Goal: Check status: Check status

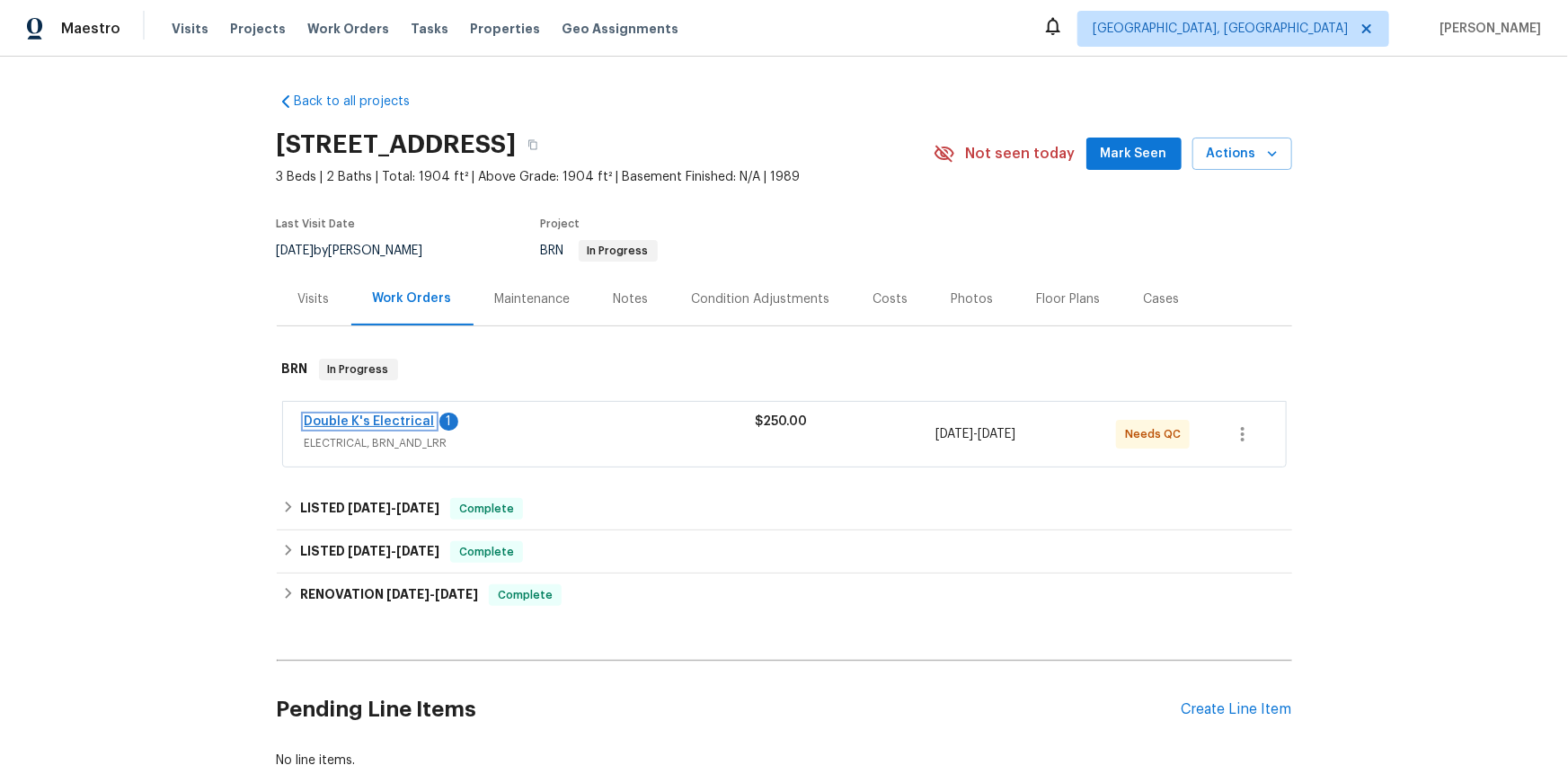
click at [369, 428] on link "Double K's Electrical" at bounding box center [369, 421] width 130 height 13
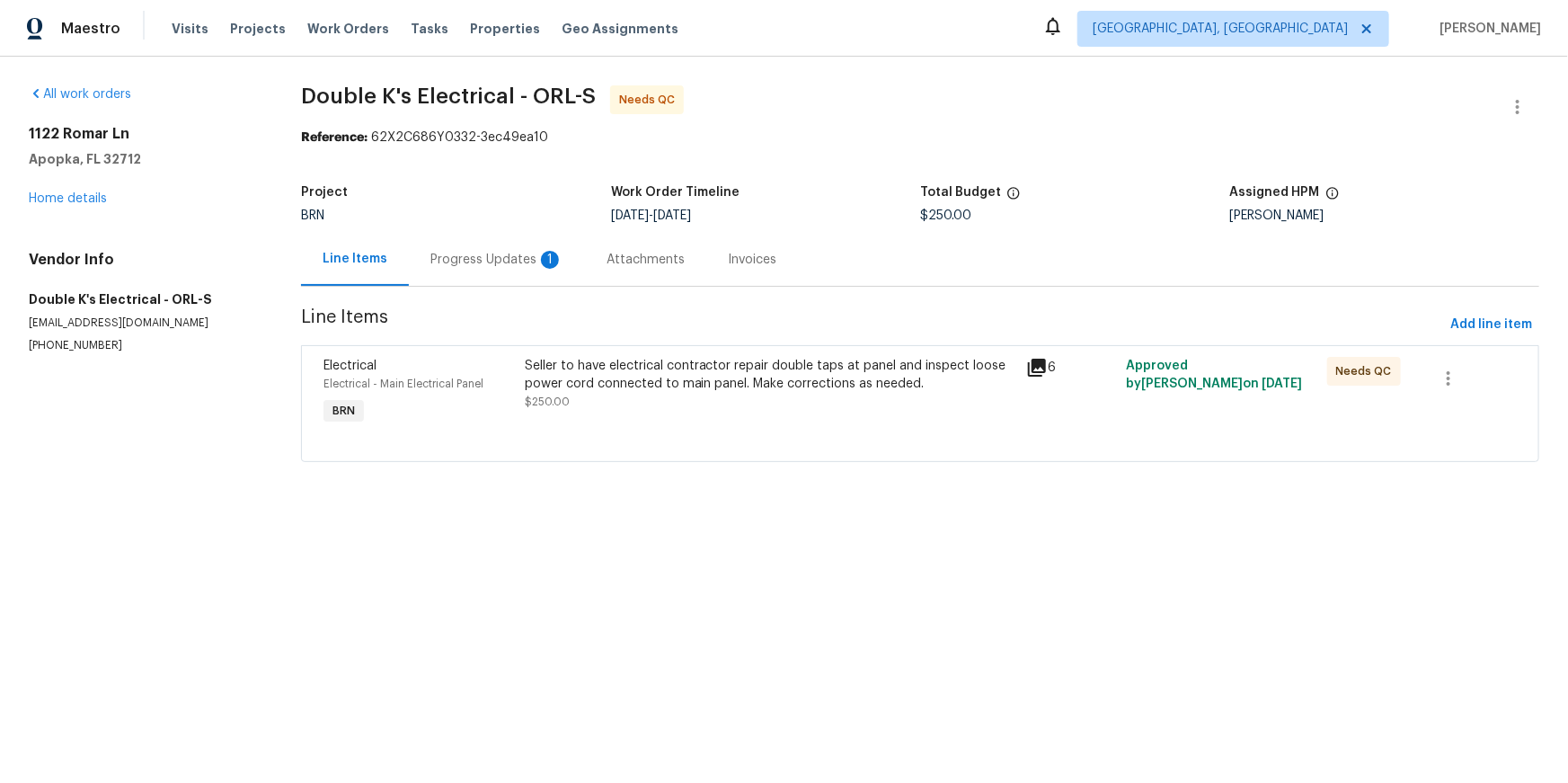
click at [516, 269] on div "Progress Updates 1" at bounding box center [497, 260] width 133 height 18
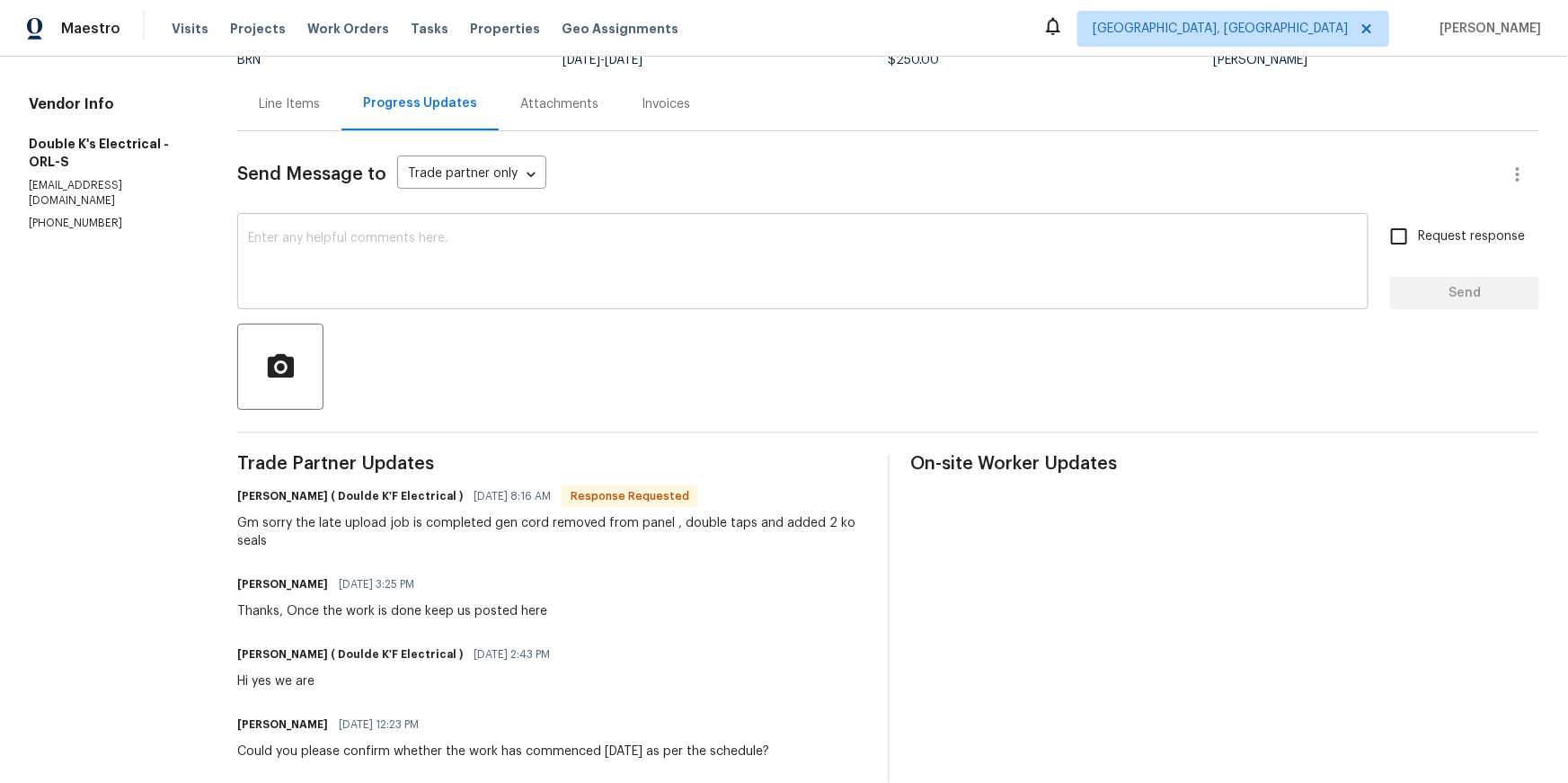
scroll to position [174, 0]
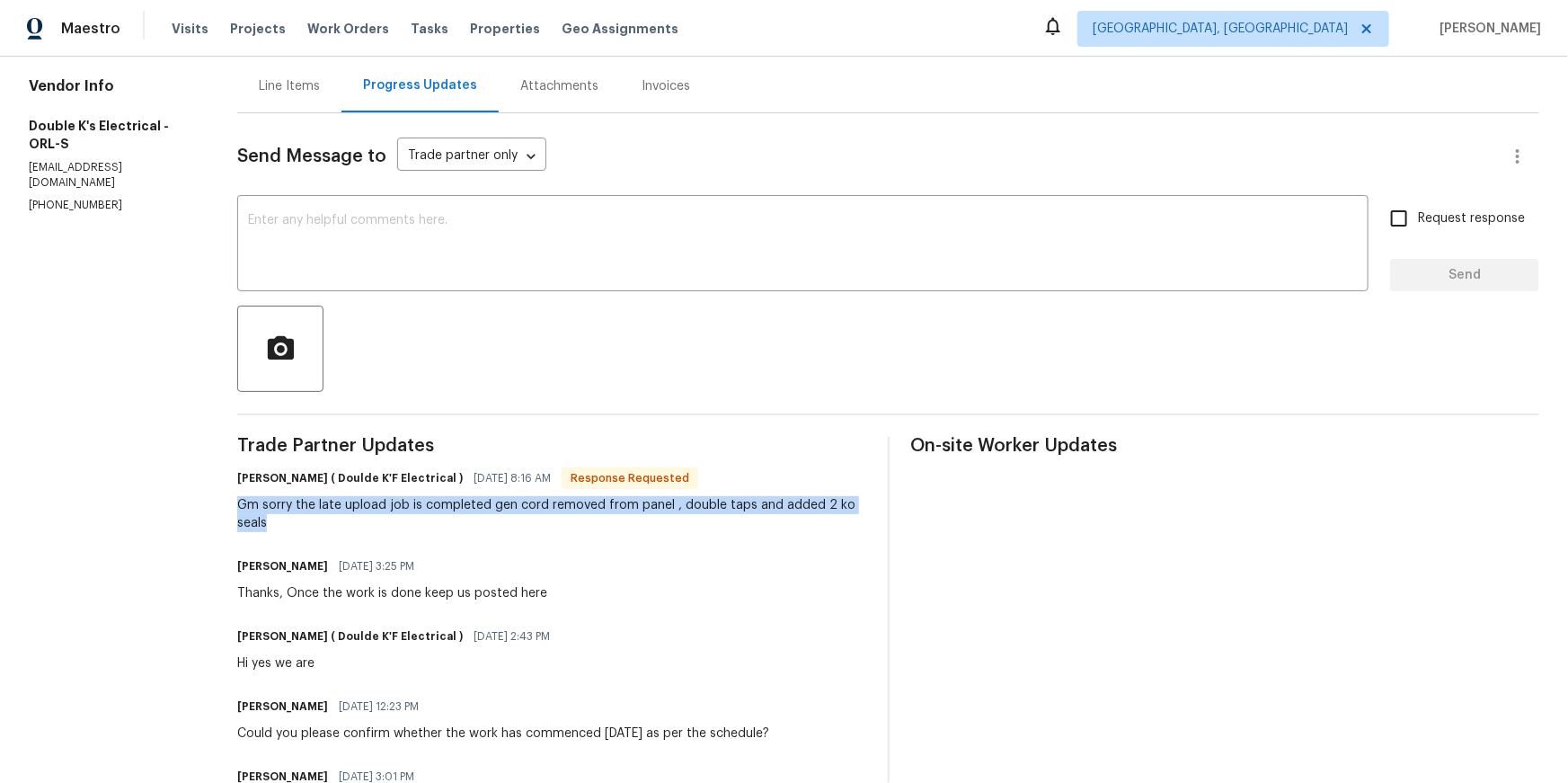
drag, startPoint x: 279, startPoint y: 609, endPoint x: 419, endPoint y: 628, distance: 141.3
click at [418, 532] on div "Gm sorry the late upload job is completed gen cord removed from panel , double …" at bounding box center [551, 514] width 628 height 36
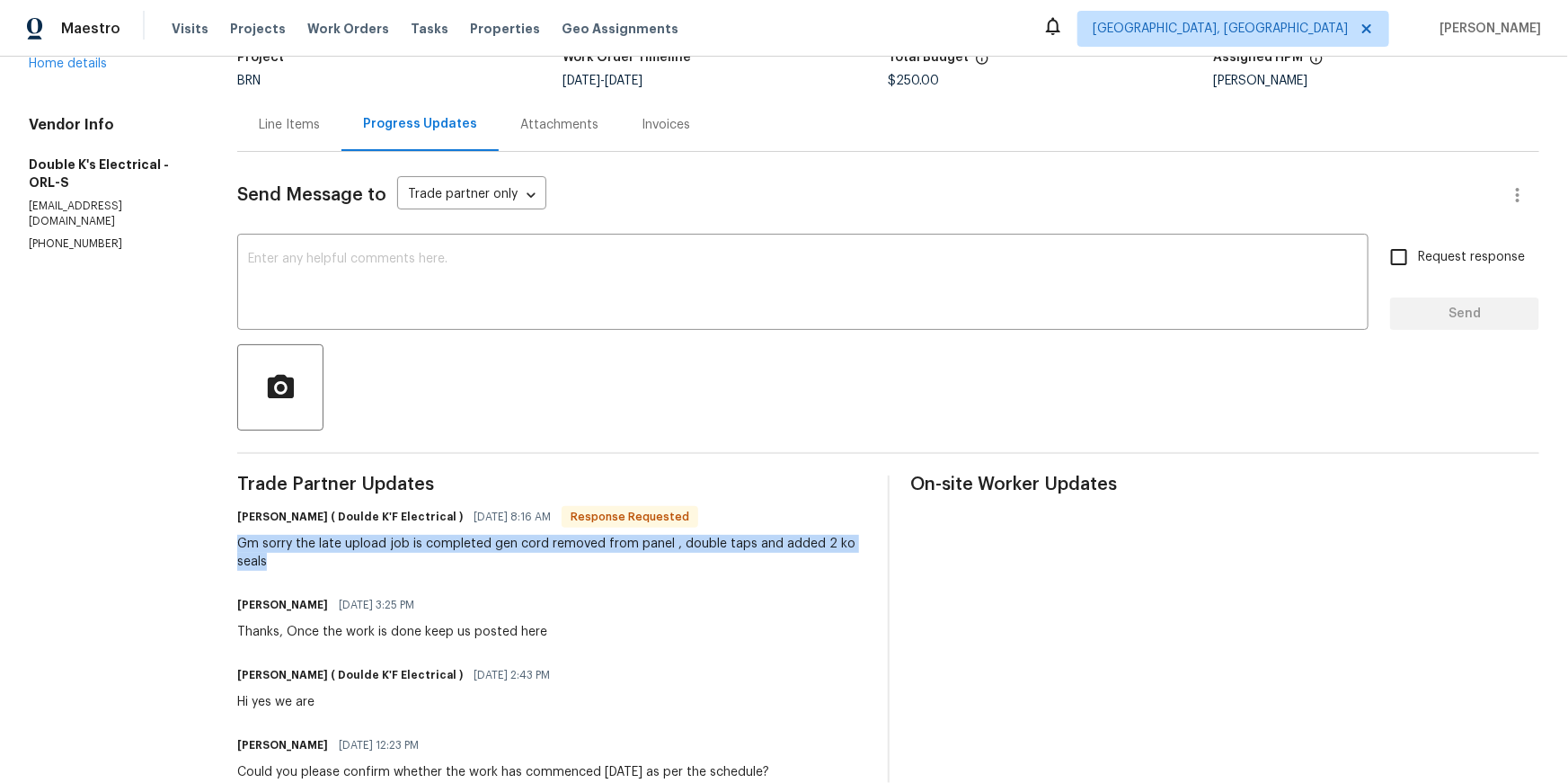
scroll to position [144, 0]
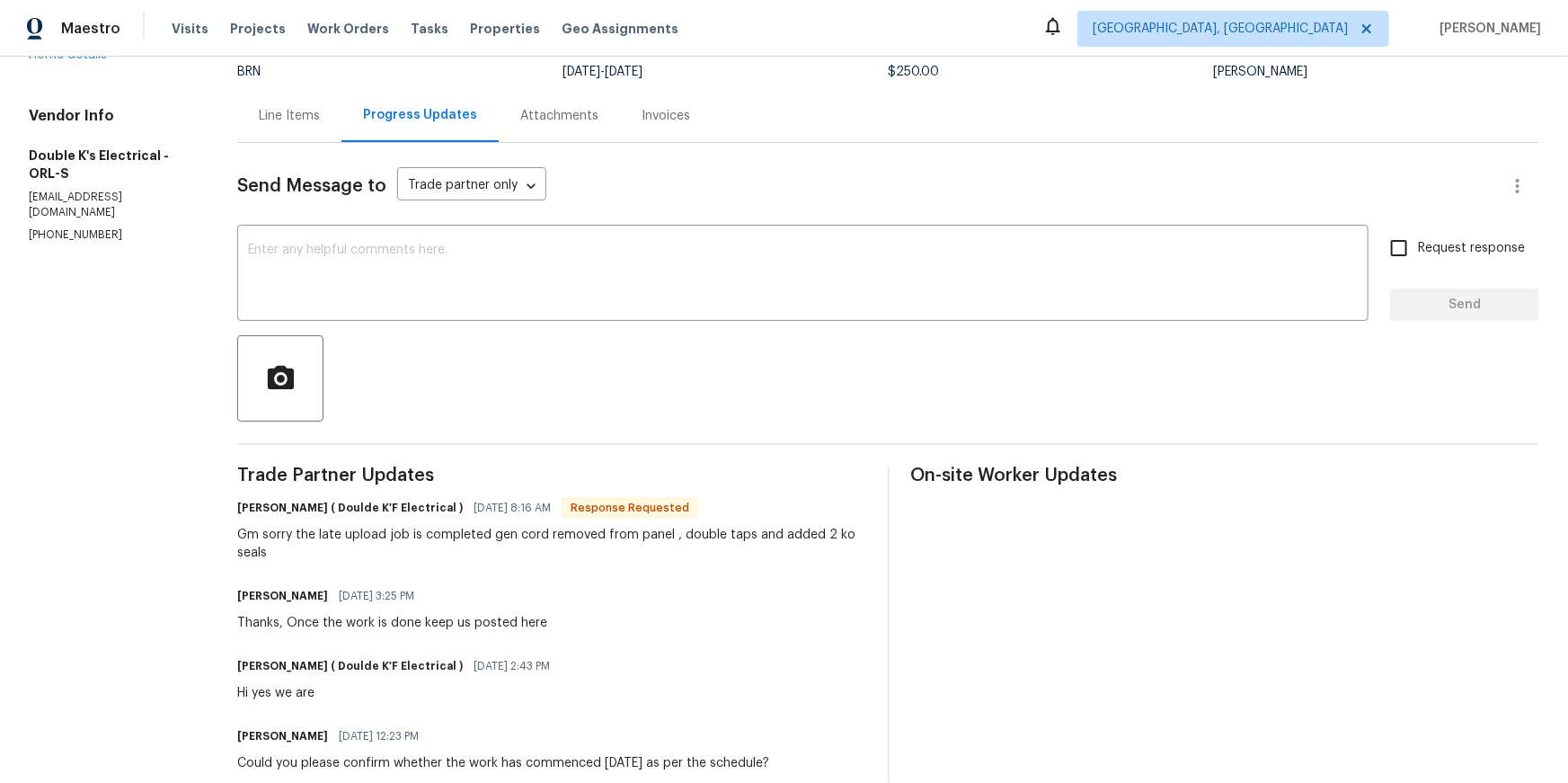
click at [319, 125] on div "Line Items" at bounding box center [289, 115] width 62 height 18
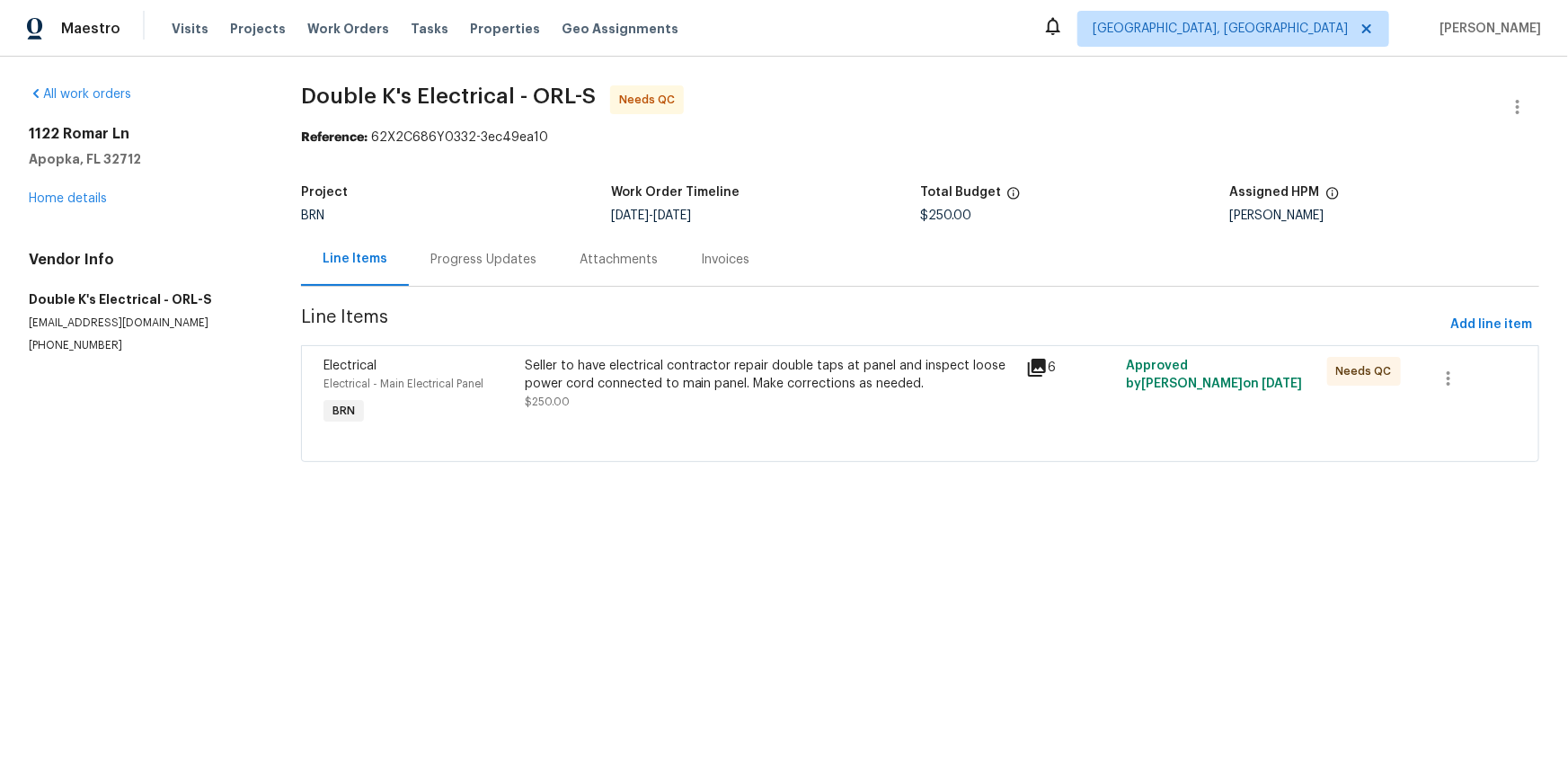
click at [1030, 376] on icon at bounding box center [1037, 368] width 18 height 18
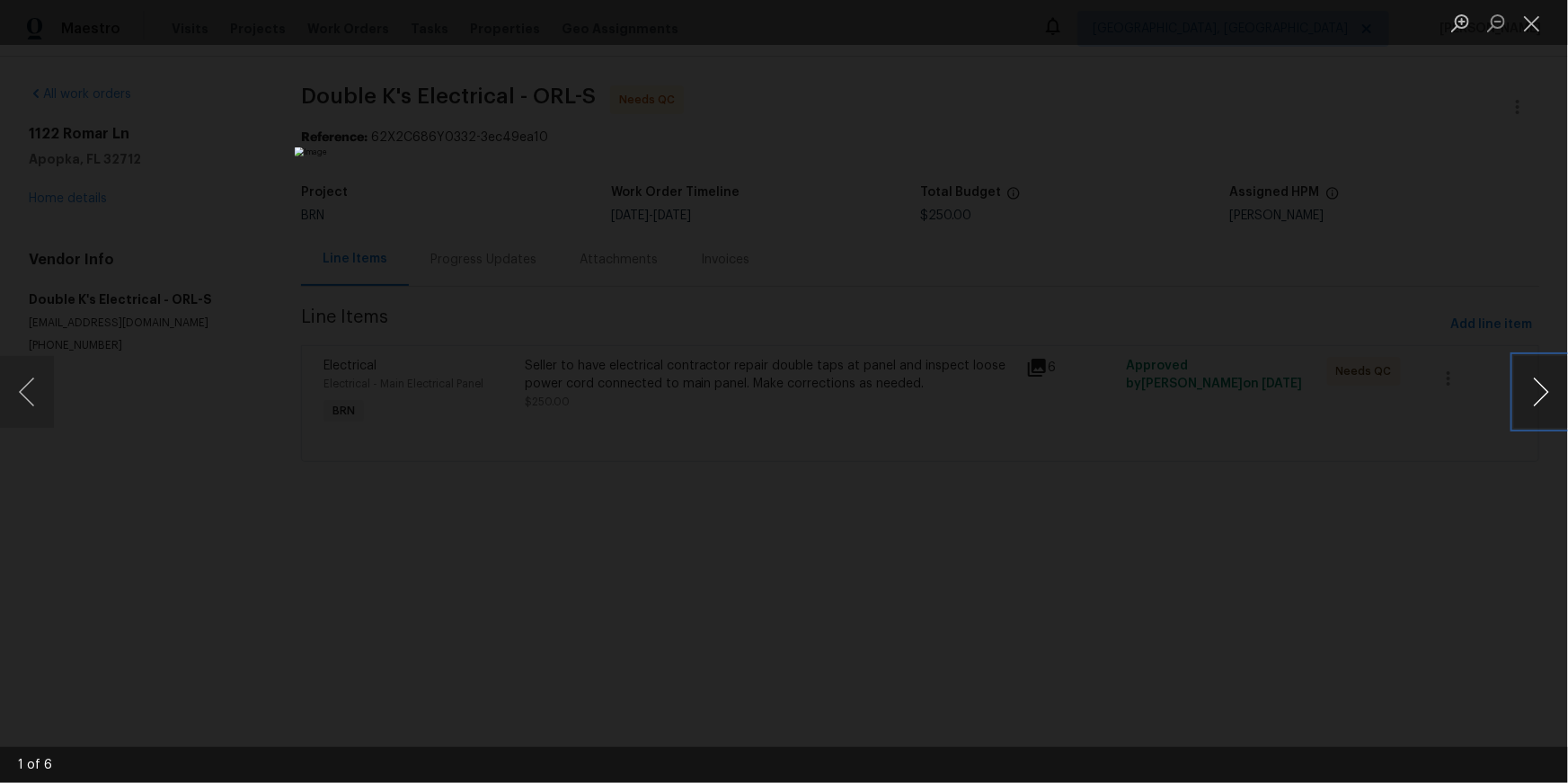
click at [1536, 385] on button "Next image" at bounding box center [1541, 392] width 54 height 72
click at [1537, 386] on button "Next image" at bounding box center [1541, 392] width 54 height 72
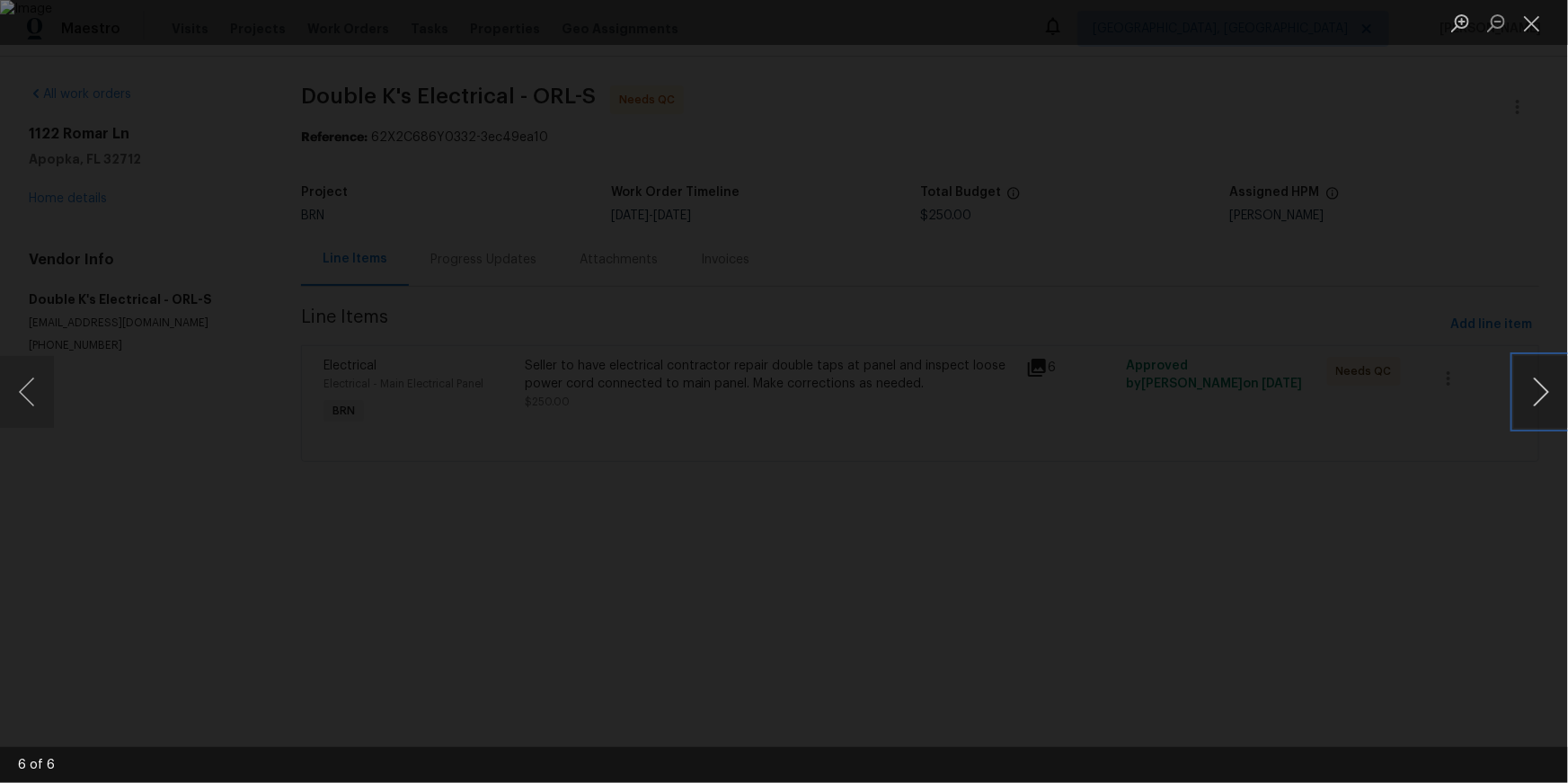
click at [1537, 386] on button "Next image" at bounding box center [1541, 392] width 54 height 72
click at [1529, 24] on button "Close lightbox" at bounding box center [1532, 22] width 36 height 31
